Goal: Information Seeking & Learning: Find contact information

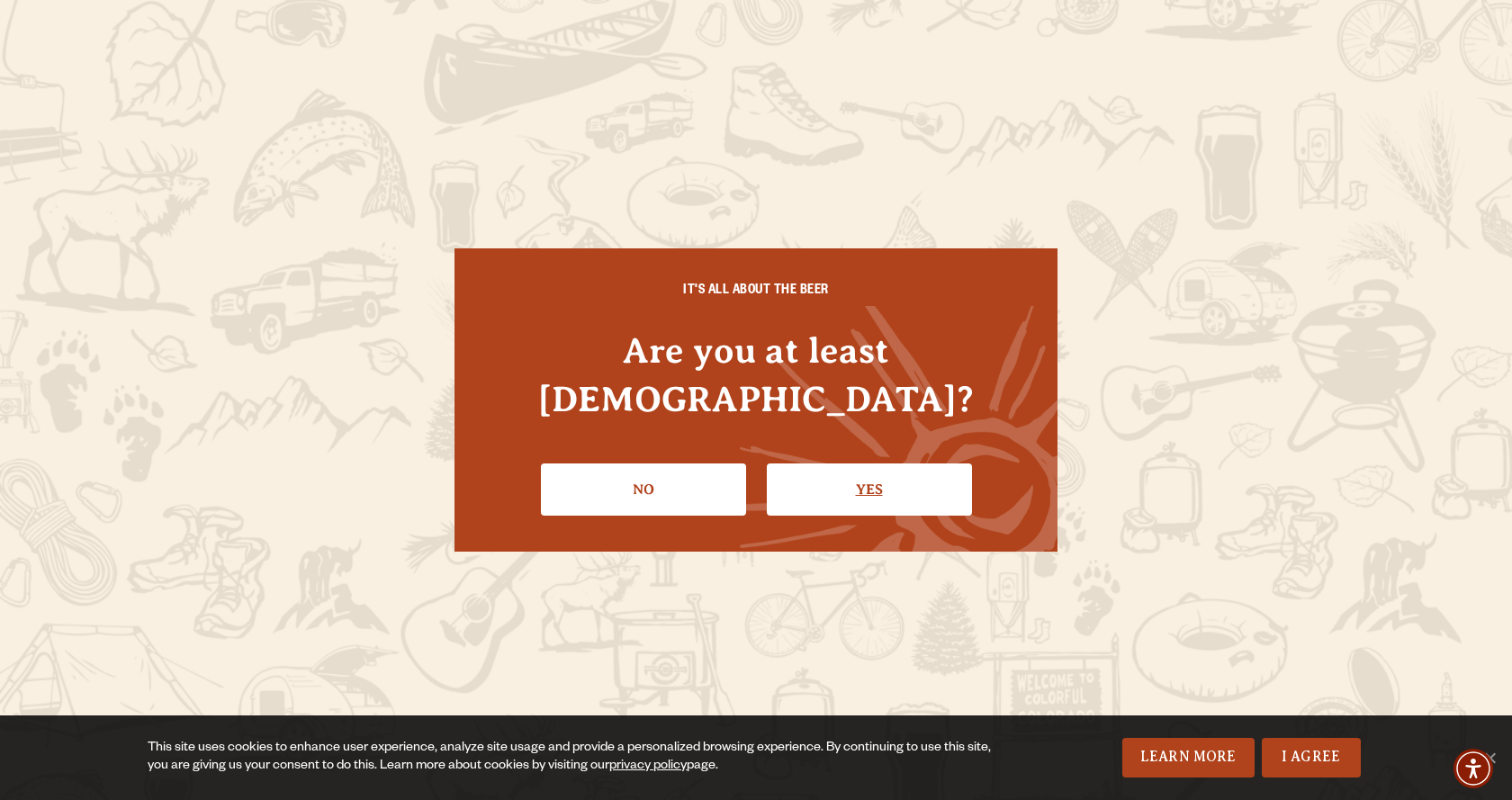
click at [878, 486] on link "Yes" at bounding box center [869, 490] width 205 height 52
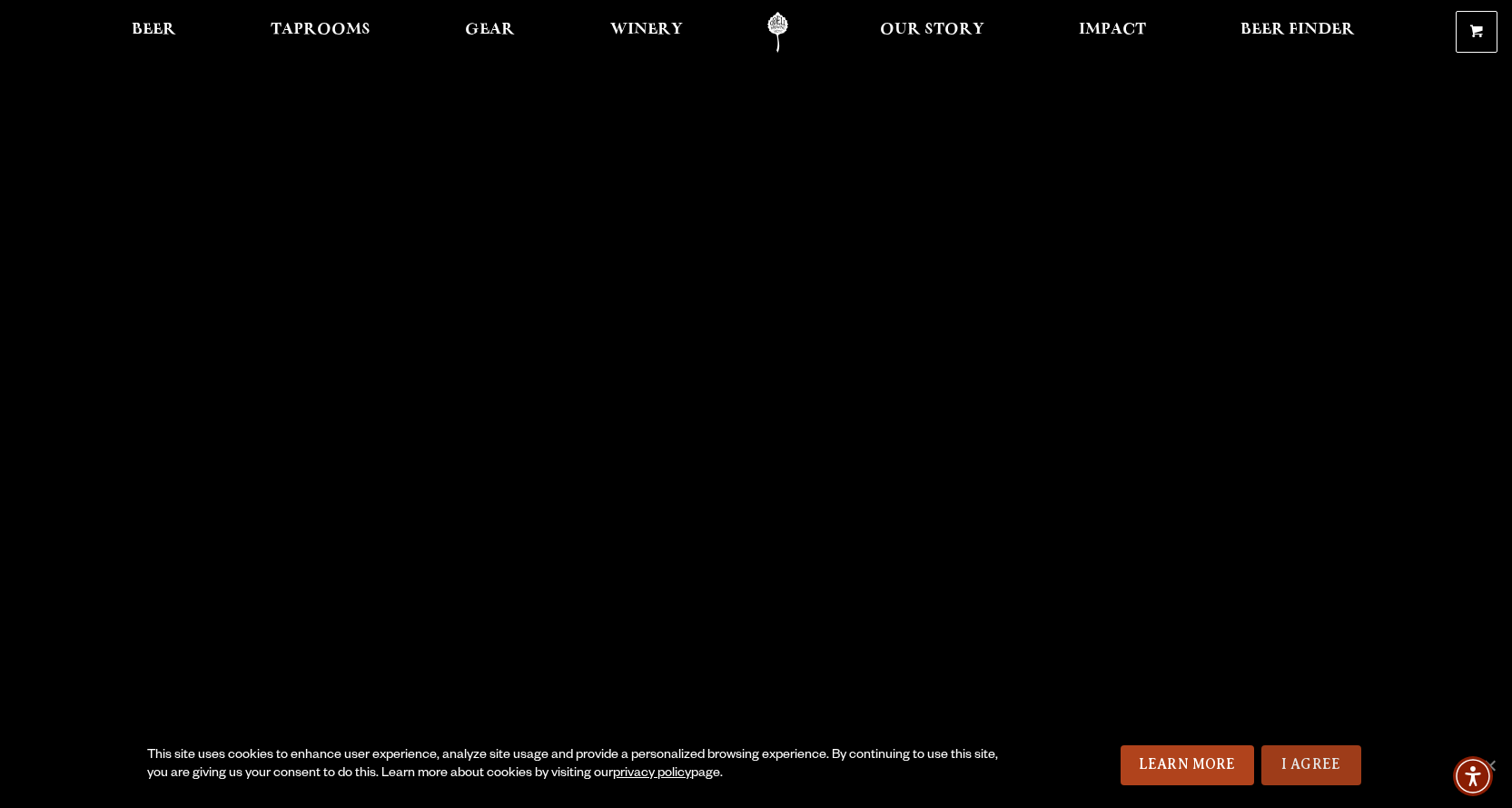
click at [1304, 750] on link "I Agree" at bounding box center [1311, 765] width 99 height 40
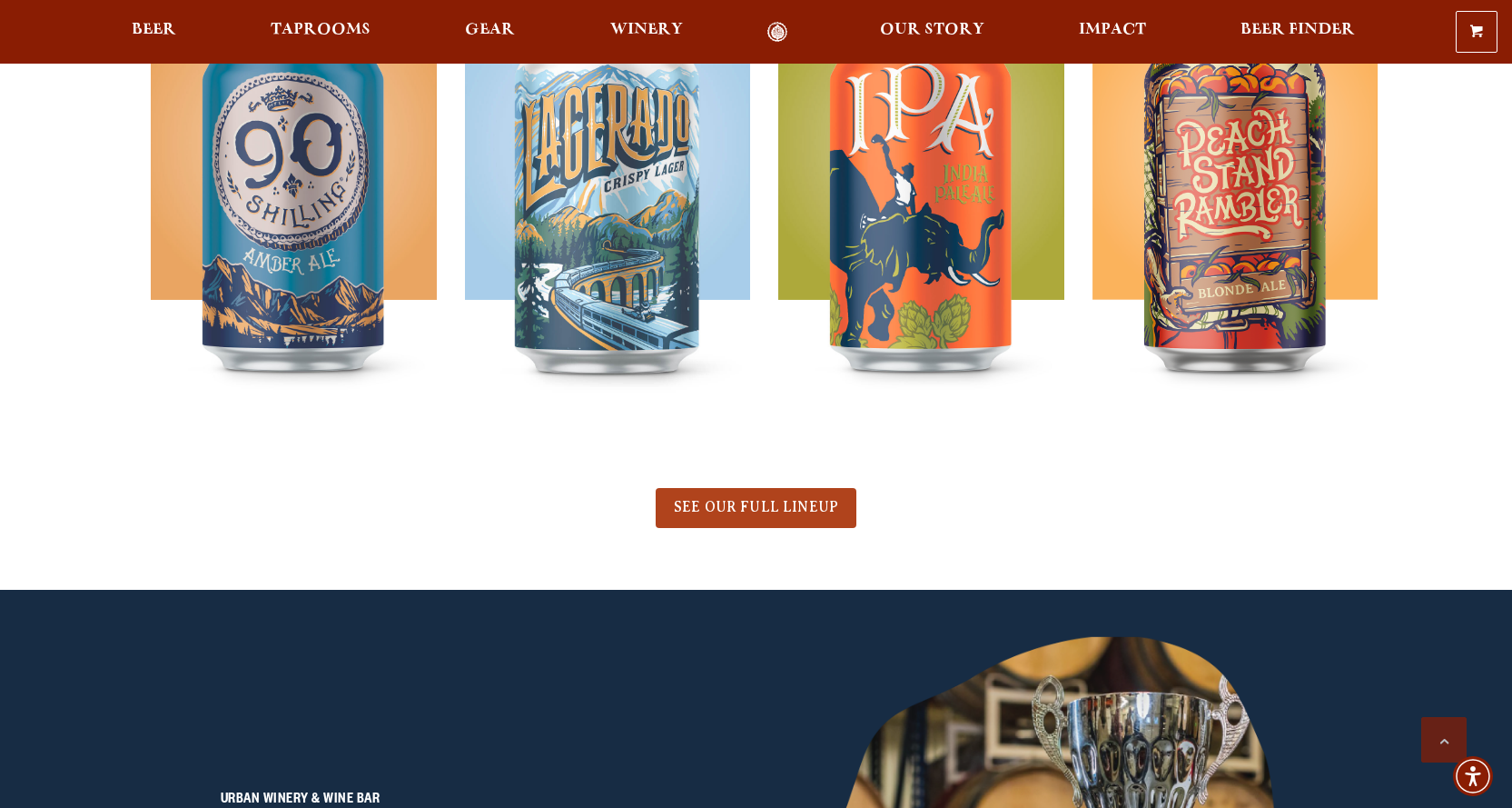
scroll to position [5322, 0]
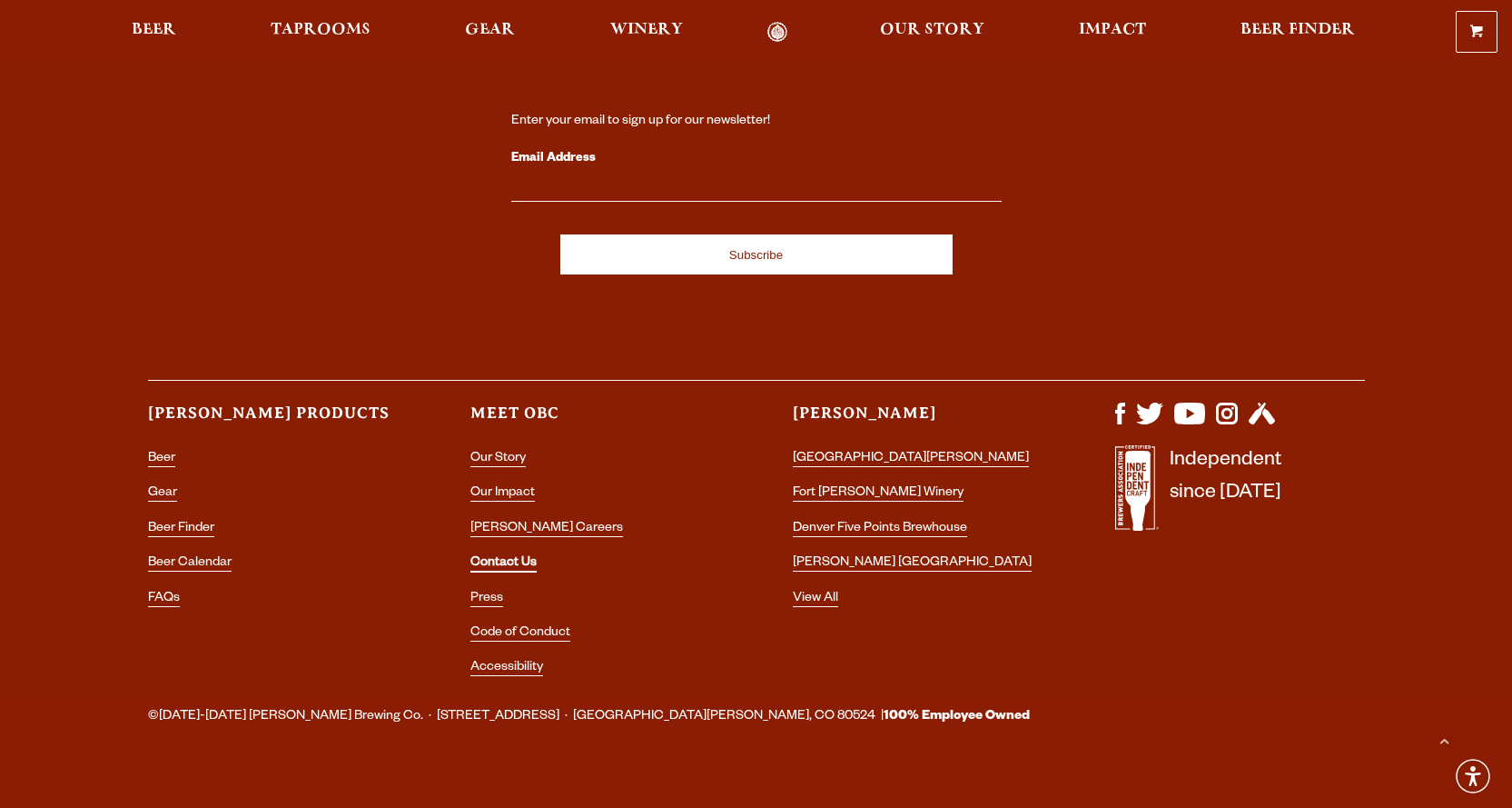
click at [505, 556] on link "Contact Us" at bounding box center [503, 564] width 66 height 17
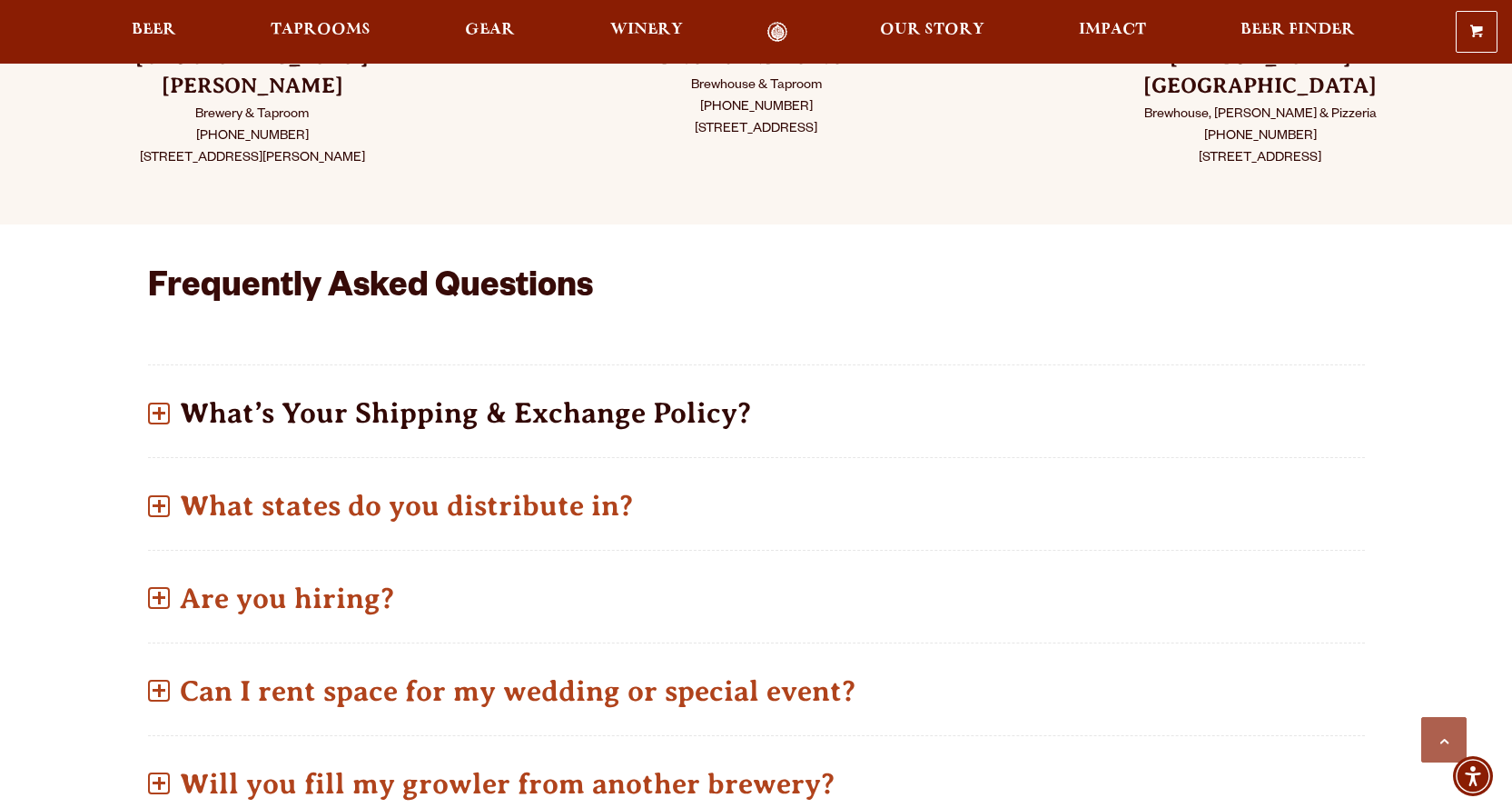
scroll to position [455, 0]
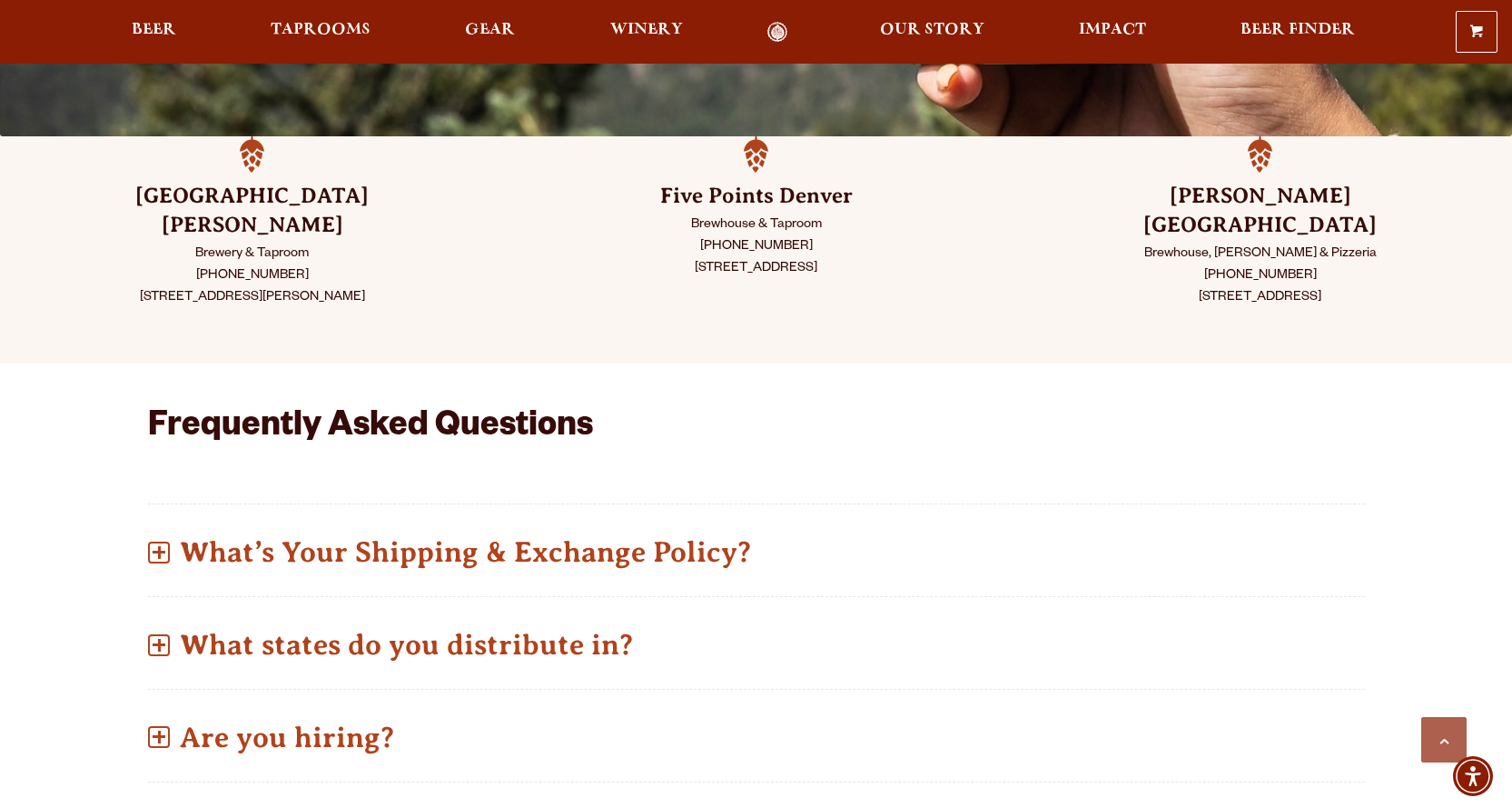
drag, startPoint x: 310, startPoint y: 247, endPoint x: 205, endPoint y: 241, distance: 105.2
click at [205, 244] on p "Brewery & Taproom [PHONE_NUMBER] [STREET_ADDRESS][PERSON_NAME]" at bounding box center [253, 276] width 414 height 65
copy p "[PHONE_NUMBER]"
